Goal: Task Accomplishment & Management: Manage account settings

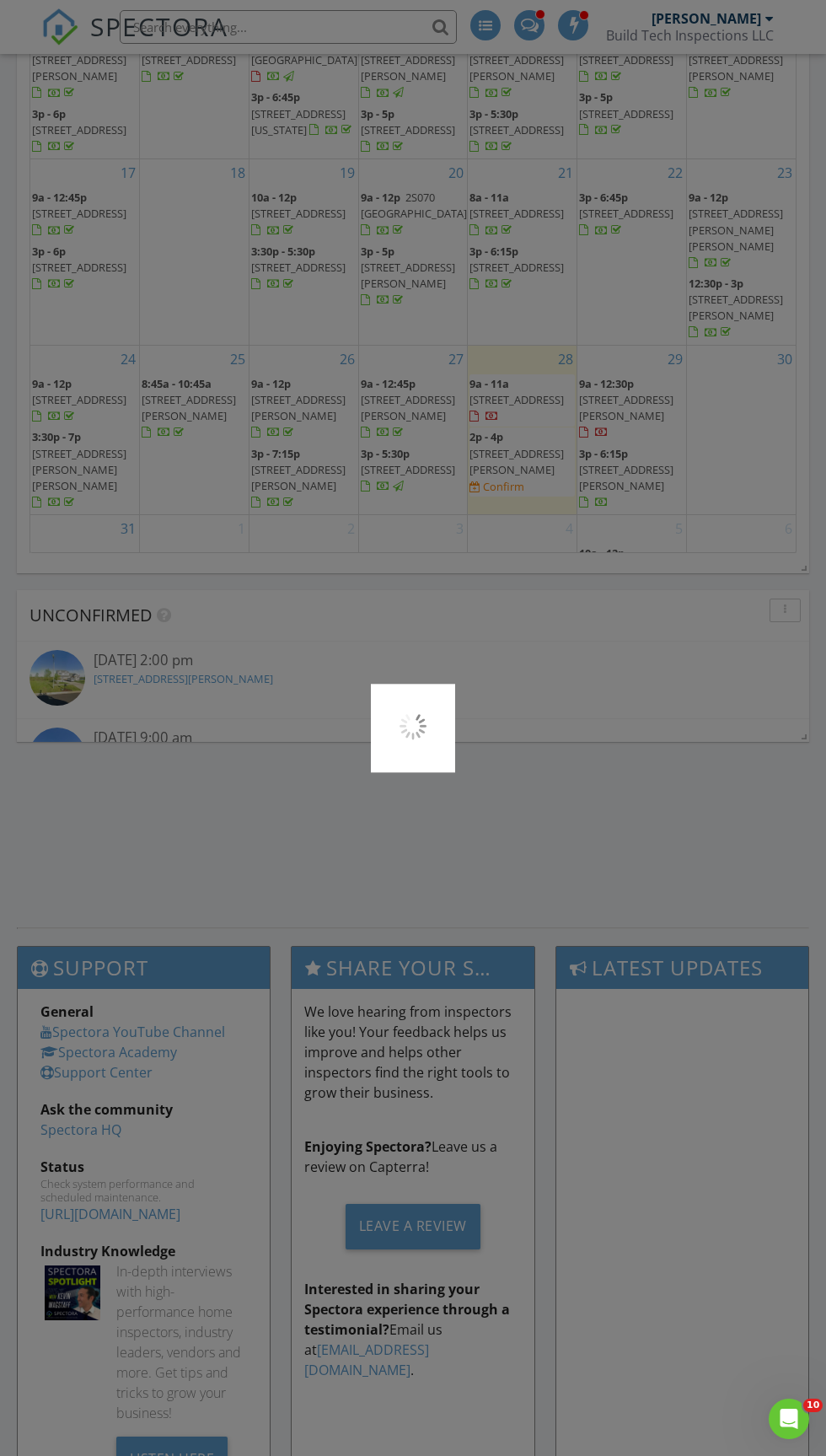
scroll to position [1571, 0]
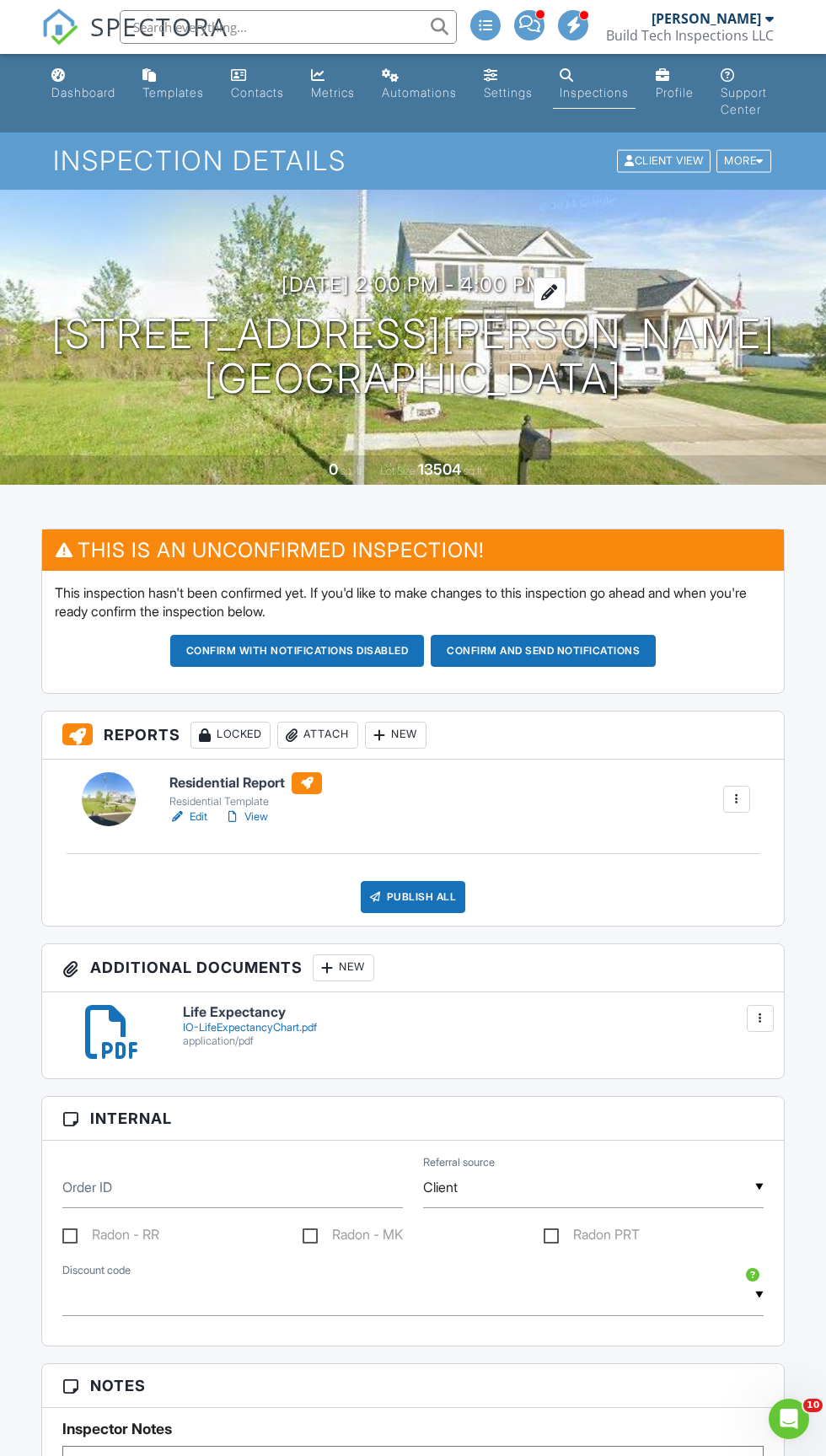
click at [437, 285] on h3 "08/28/2025 2:00 pm - 4:00 pm" at bounding box center [413, 285] width 263 height 23
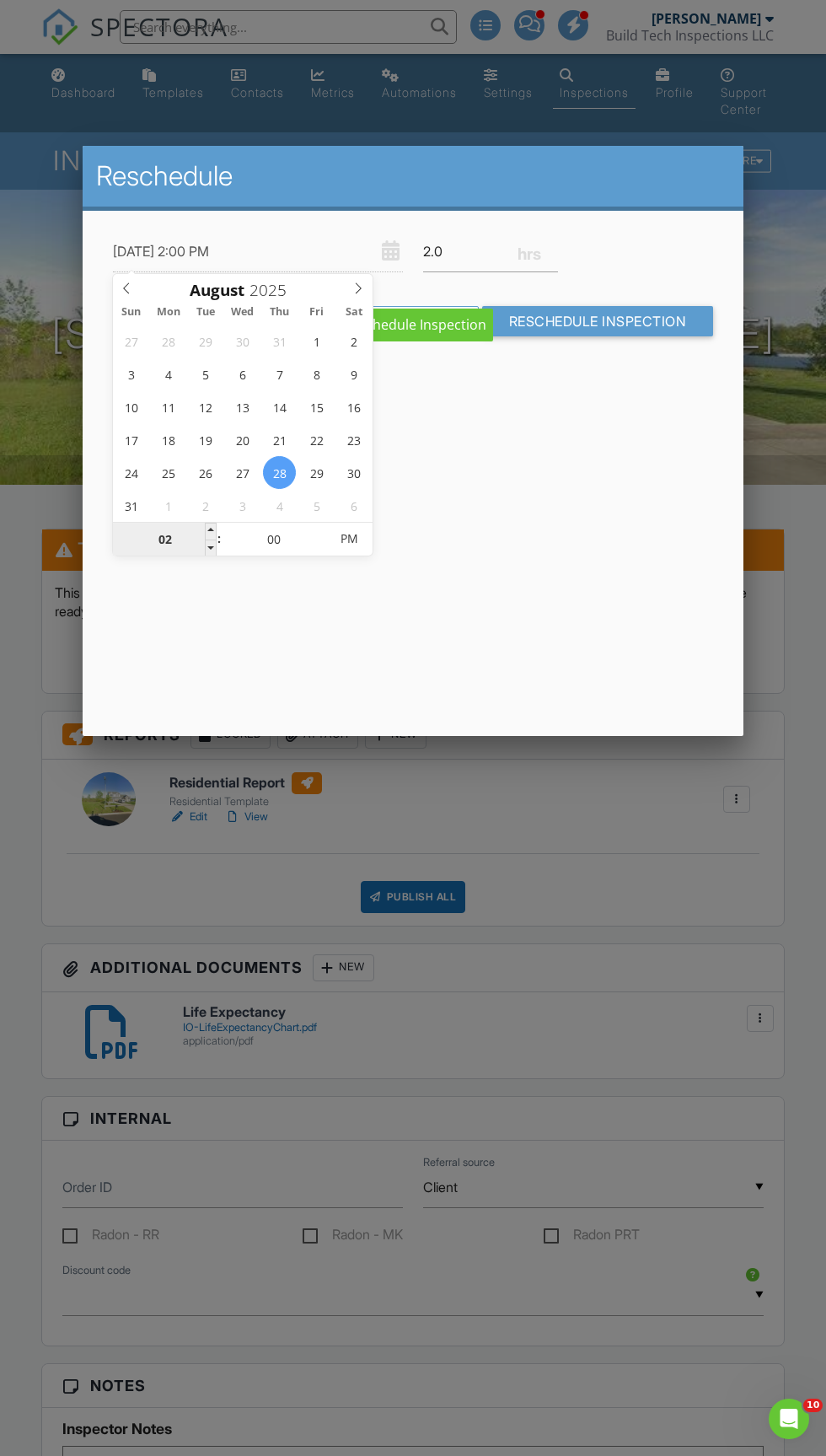
click at [178, 545] on input "02" at bounding box center [165, 540] width 104 height 34
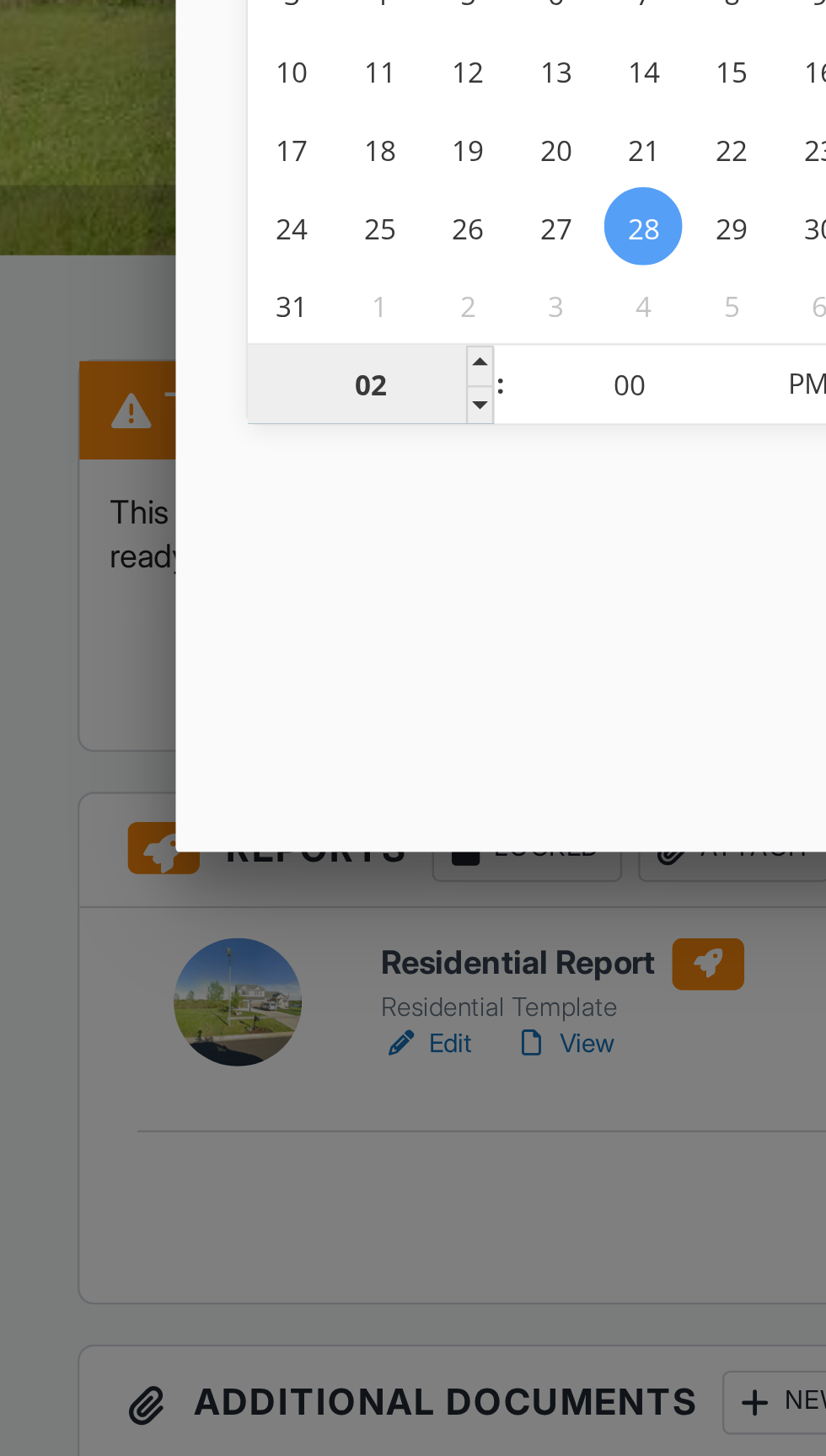
type input "01"
type input "[DATE] 1:00 PM"
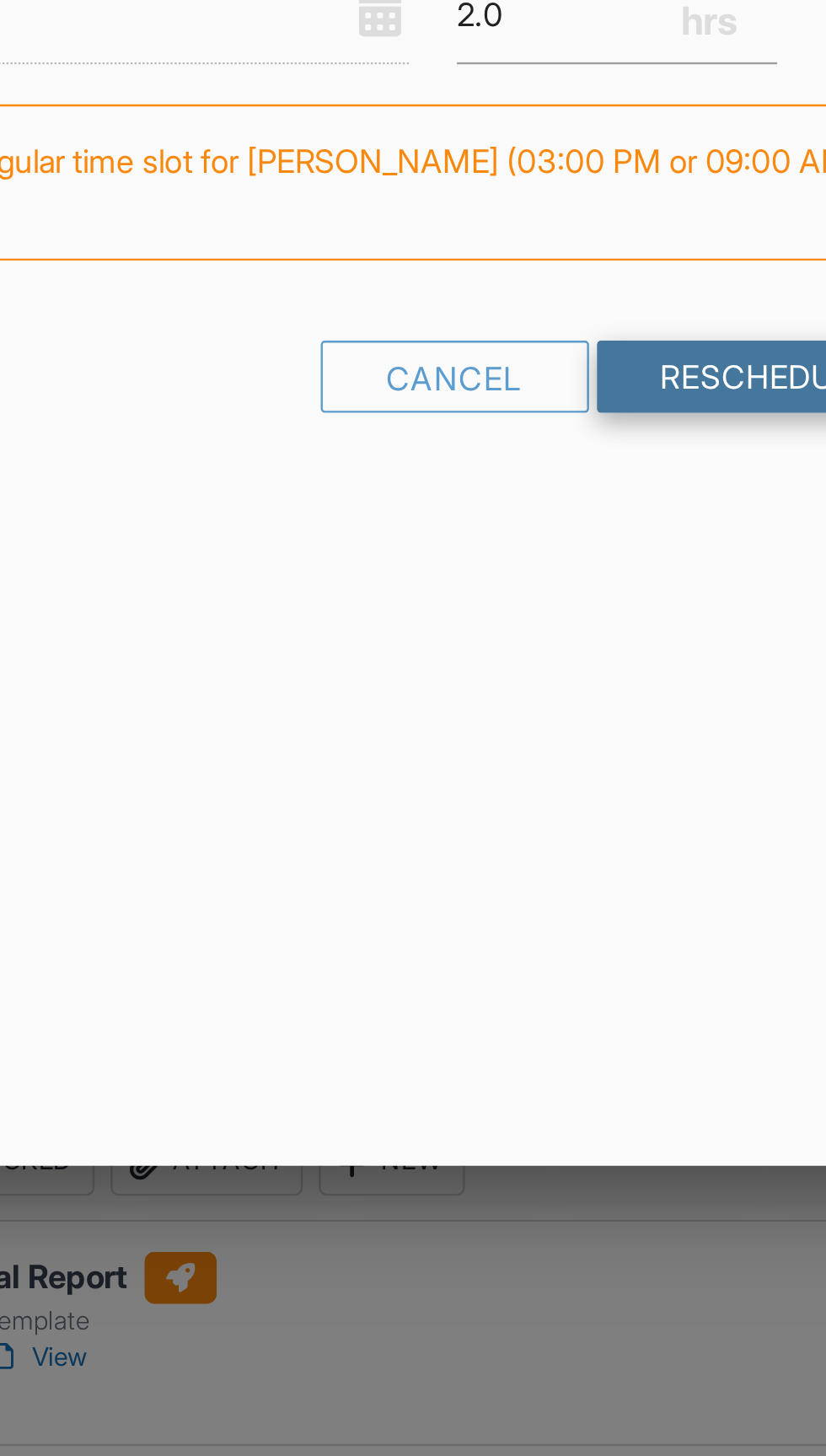
click at [522, 401] on input "Reschedule Inspection" at bounding box center [598, 404] width 232 height 31
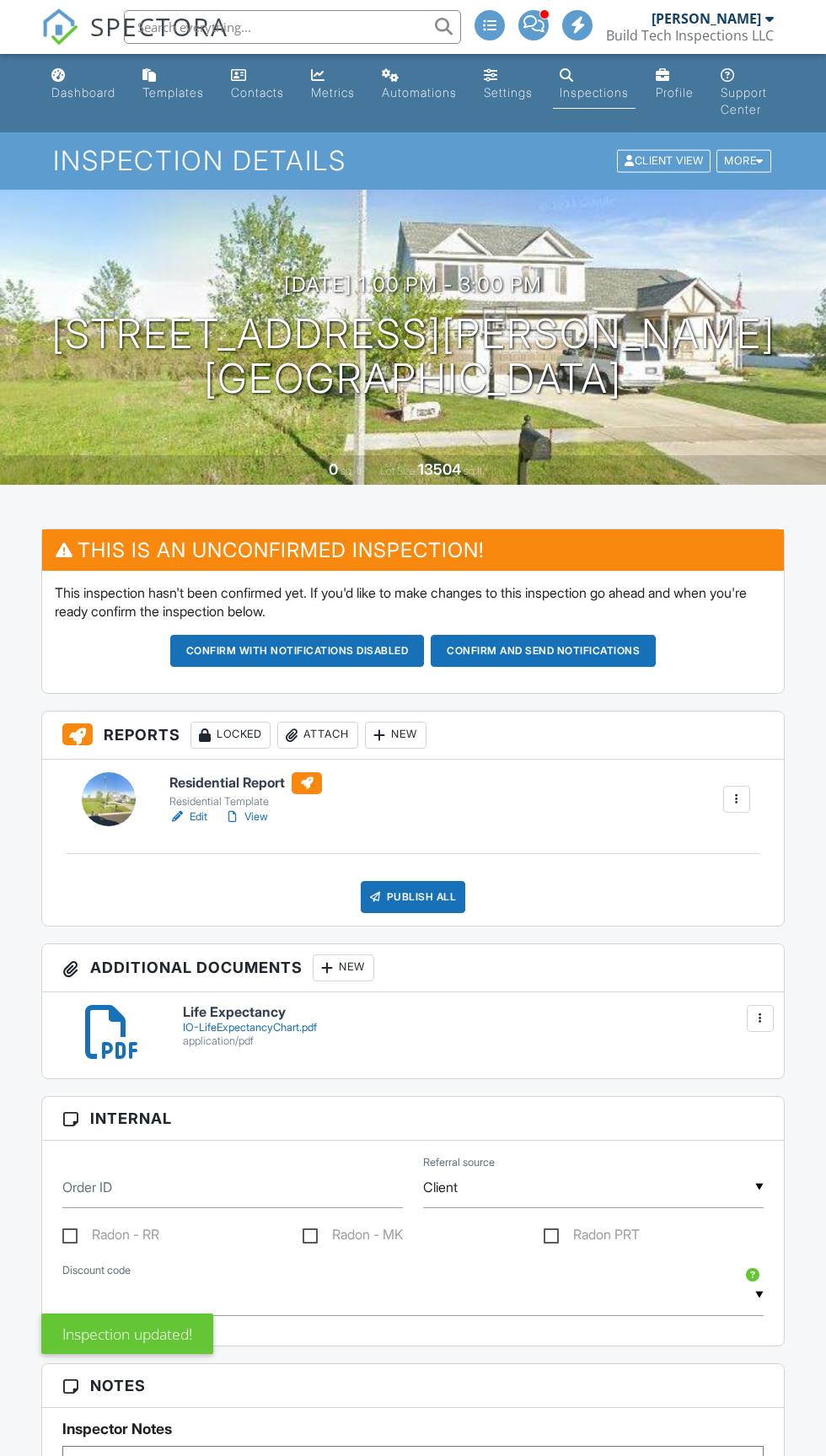
click at [425, 649] on button "Confirm and send notifications" at bounding box center [297, 650] width 255 height 32
